Goal: Task Accomplishment & Management: Manage account settings

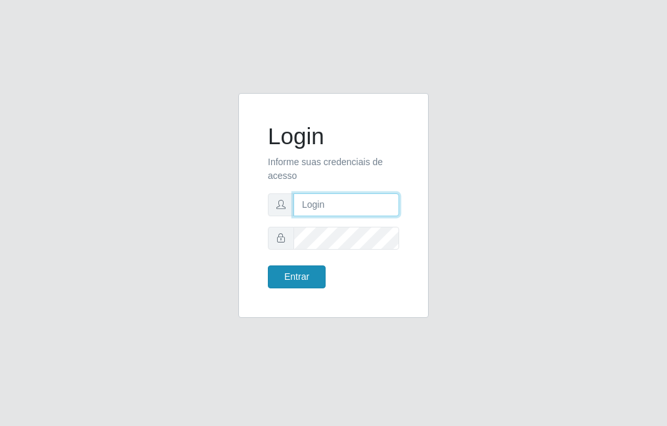
type input "raiane@B7"
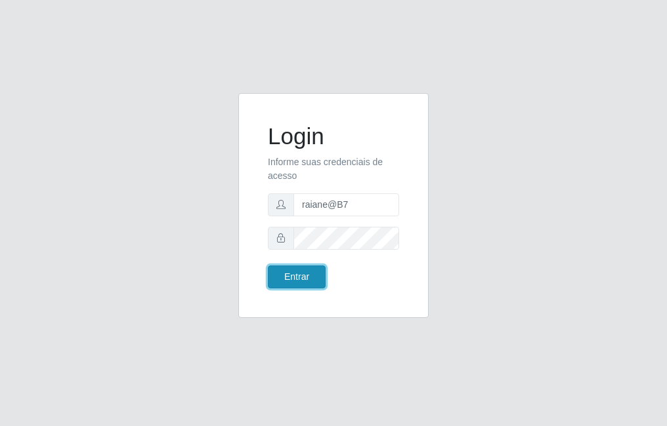
click at [306, 281] on button "Entrar" at bounding box center [297, 277] width 58 height 23
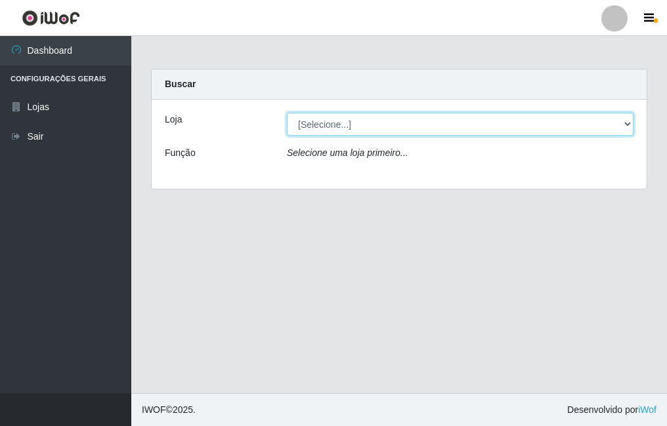
click at [547, 133] on select "[Selecione...] Bemais Supermercados - B7 Oitizeiro" at bounding box center [460, 124] width 346 height 23
select select "411"
click at [287, 113] on select "[Selecione...] Bemais Supermercados - B7 Oitizeiro" at bounding box center [460, 124] width 346 height 23
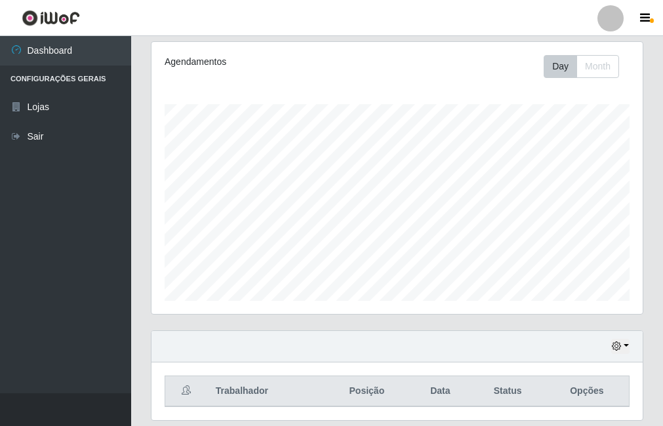
scroll to position [146, 0]
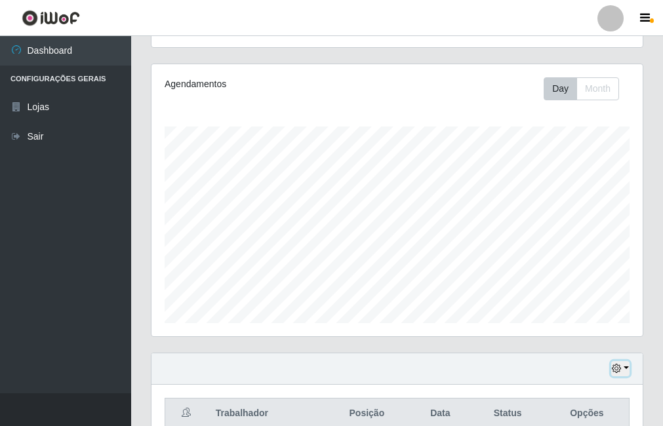
click at [615, 367] on icon "button" at bounding box center [616, 368] width 9 height 9
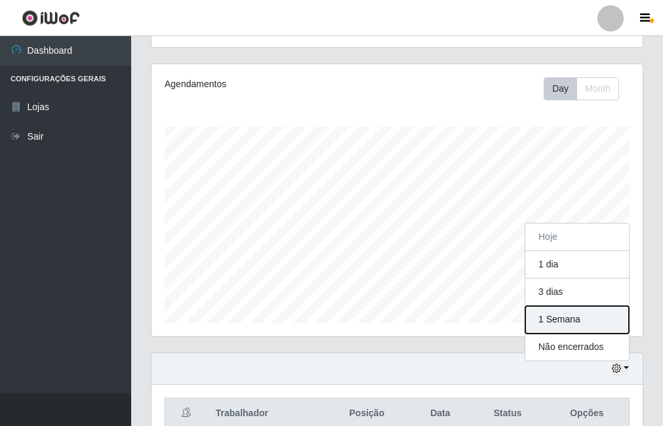
click at [587, 320] on button "1 Semana" at bounding box center [577, 320] width 104 height 28
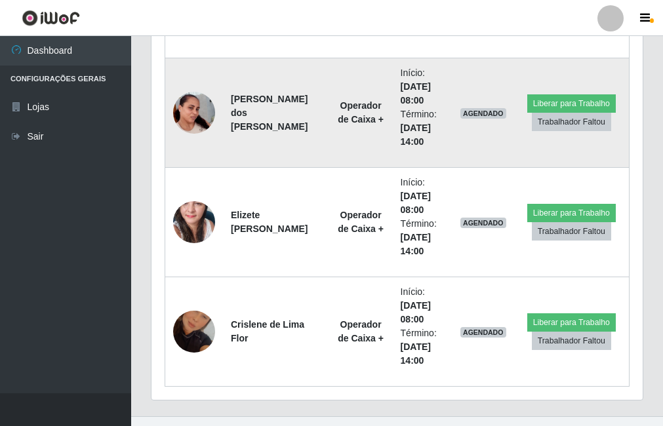
scroll to position [759, 0]
